Goal: Information Seeking & Learning: Learn about a topic

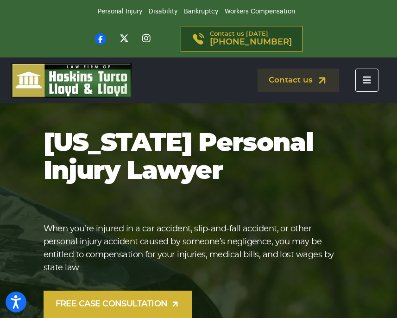
click at [369, 81] on icon "Toggle navigation" at bounding box center [367, 80] width 8 height 9
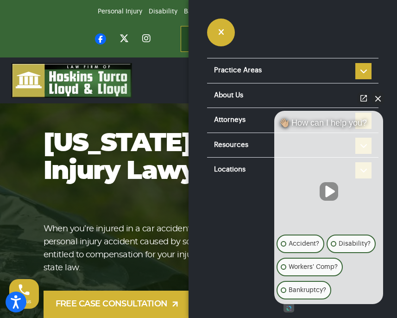
click at [380, 100] on button "Close Intaker Chat Widget" at bounding box center [378, 98] width 13 height 13
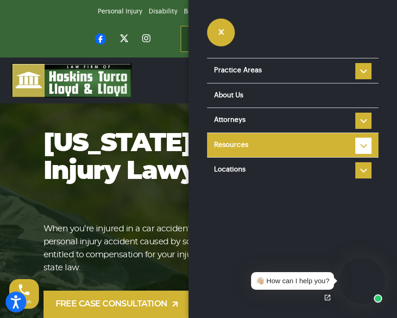
click at [365, 144] on li "Resources Reviews Police Accident Reports Personal injury FAQ Types of Car Acci…" at bounding box center [292, 145] width 171 height 25
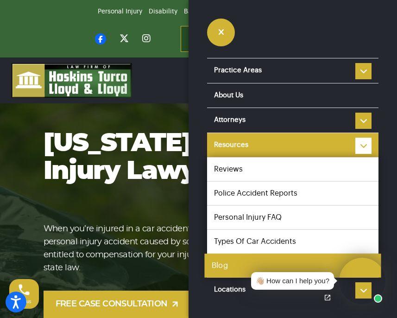
click at [244, 262] on link "Blog" at bounding box center [292, 265] width 177 height 24
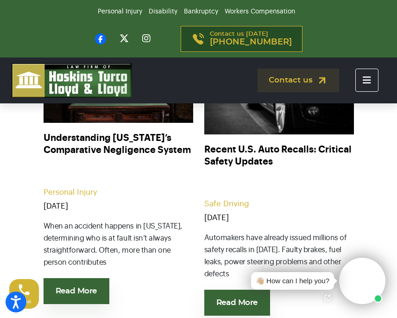
scroll to position [358, 0]
